Goal: Task Accomplishment & Management: Manage account settings

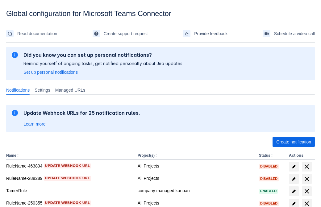
click at [293, 142] on span "Create notification" at bounding box center [293, 142] width 35 height 10
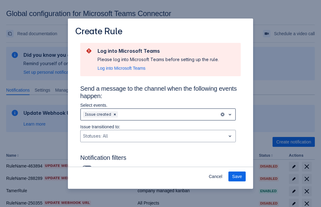
click at [158, 114] on div "Scrollable content" at bounding box center [168, 114] width 98 height 7
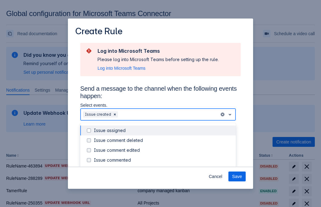
click at [163, 167] on div "Issue created" at bounding box center [163, 170] width 138 height 6
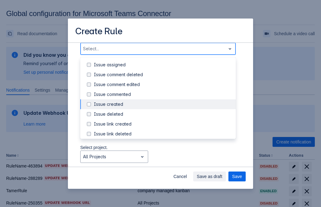
click at [163, 160] on div "Issue updated" at bounding box center [163, 163] width 138 height 6
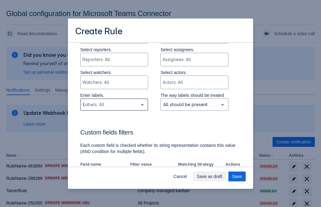
type input "6500_label"
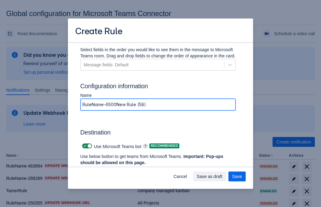
type input "RuleName-6500New Rule (58)"
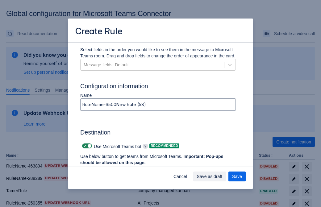
click at [84, 146] on span "Scrollable content" at bounding box center [84, 145] width 5 height 5
click at [84, 146] on input "Scrollable content" at bounding box center [84, 146] width 4 height 4
checkbox input "false"
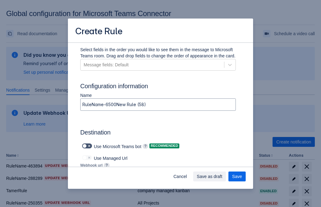
type input "[URL][DOMAIN_NAME][DATE]"
click at [222, 176] on span "Save as draft" at bounding box center [210, 177] width 26 height 10
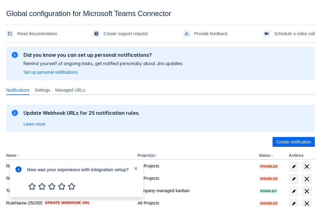
click at [20, 174] on div at bounding box center [18, 179] width 7 height 27
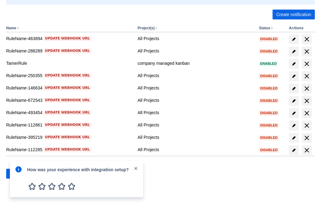
click at [20, 174] on div at bounding box center [18, 179] width 7 height 27
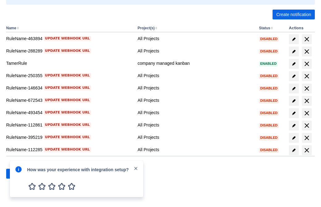
click at [20, 174] on div at bounding box center [18, 179] width 7 height 27
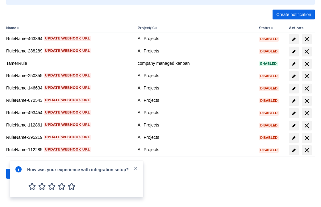
click at [20, 174] on div at bounding box center [18, 179] width 7 height 27
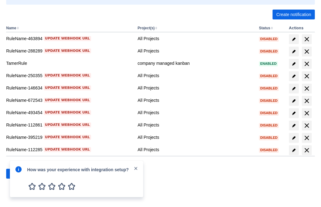
click at [20, 174] on div at bounding box center [18, 179] width 7 height 27
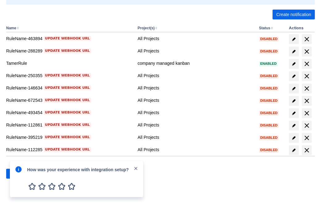
click at [20, 174] on div at bounding box center [18, 179] width 7 height 27
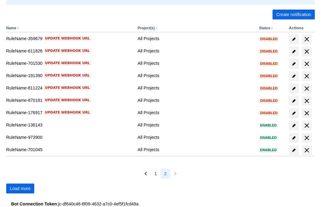
click at [20, 188] on span "Load more" at bounding box center [20, 189] width 21 height 10
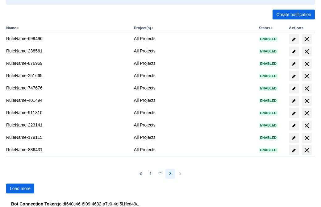
click at [20, 188] on span "Load more" at bounding box center [20, 189] width 21 height 10
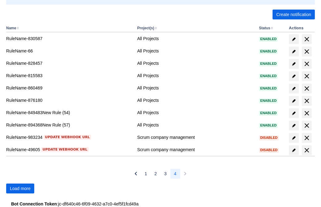
click at [20, 188] on span "Load more" at bounding box center [20, 189] width 21 height 10
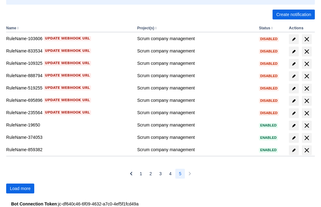
click at [20, 188] on span "Load more" at bounding box center [20, 189] width 21 height 10
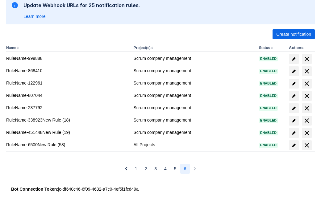
scroll to position [108, 0]
click at [306, 145] on span "delete" at bounding box center [306, 145] width 7 height 7
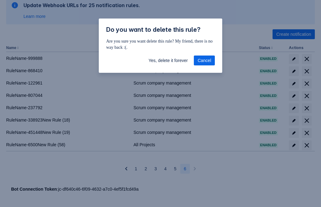
click at [168, 60] on span "Yes, delete it forever" at bounding box center [167, 61] width 39 height 10
